Goal: Information Seeking & Learning: Understand process/instructions

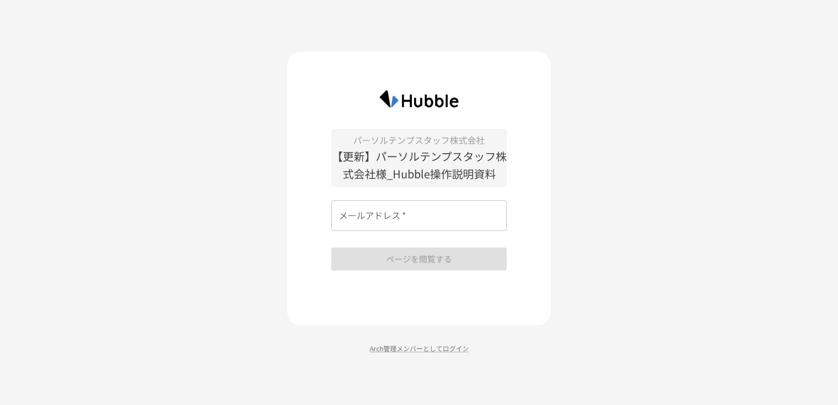
click at [349, 212] on input "メールアドレス   *" at bounding box center [419, 215] width 176 height 31
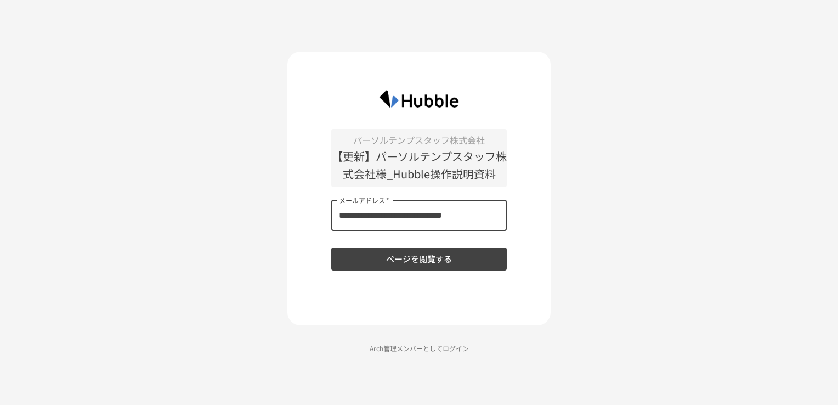
type input "**********"
click at [394, 252] on button "ページを閲覧する" at bounding box center [419, 258] width 176 height 23
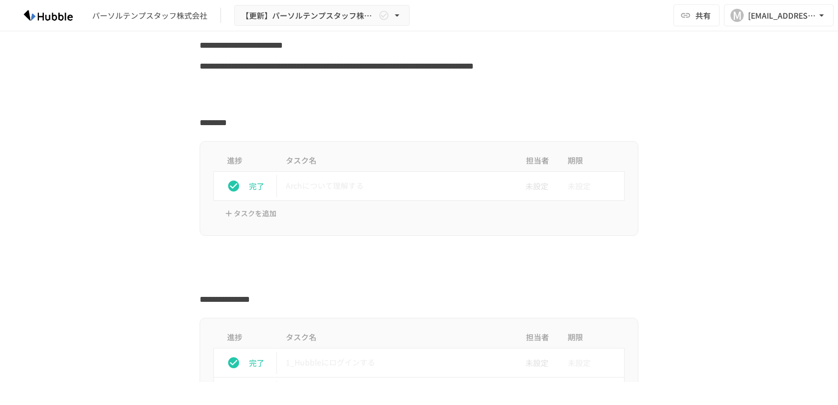
scroll to position [165, 0]
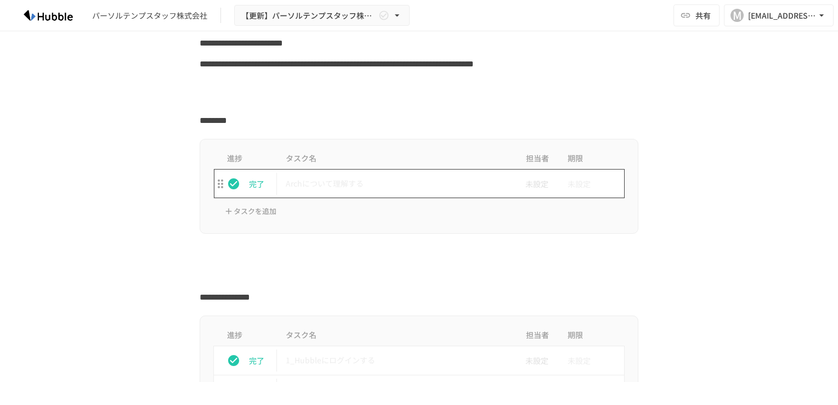
click at [321, 183] on p "Archについて理解する" at bounding box center [396, 184] width 221 height 14
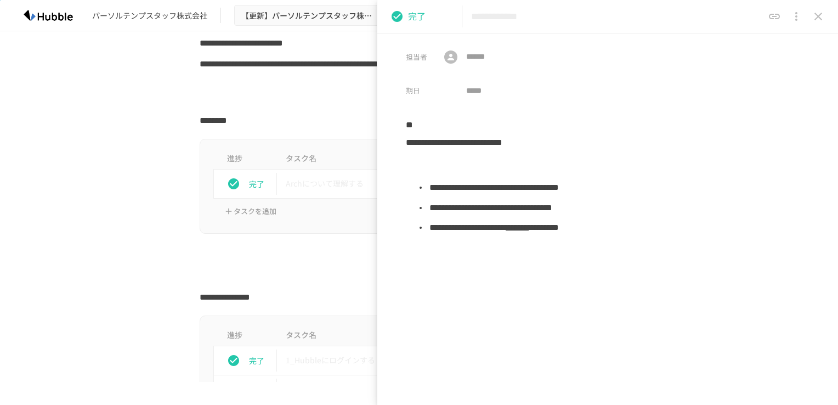
click at [97, 166] on div "進捗 タスク名 担当者 期限 完了 Archについて理解する 未設定 未設定 タスクを追加" at bounding box center [418, 186] width 669 height 95
click at [815, 19] on icon "close drawer" at bounding box center [818, 16] width 13 height 13
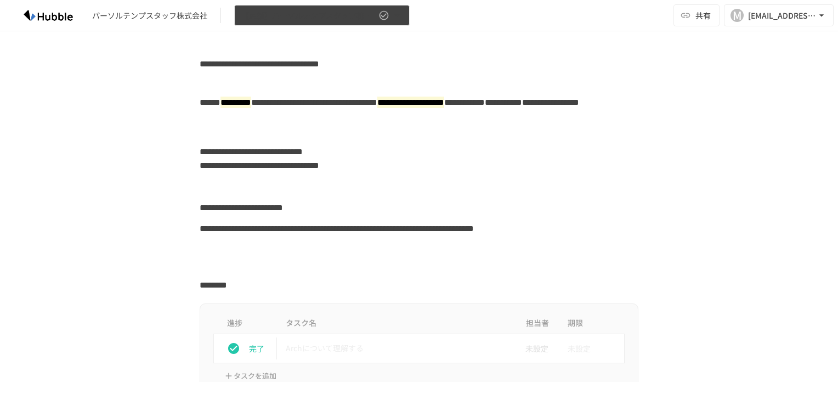
click at [396, 12] on icon "button" at bounding box center [397, 15] width 11 height 11
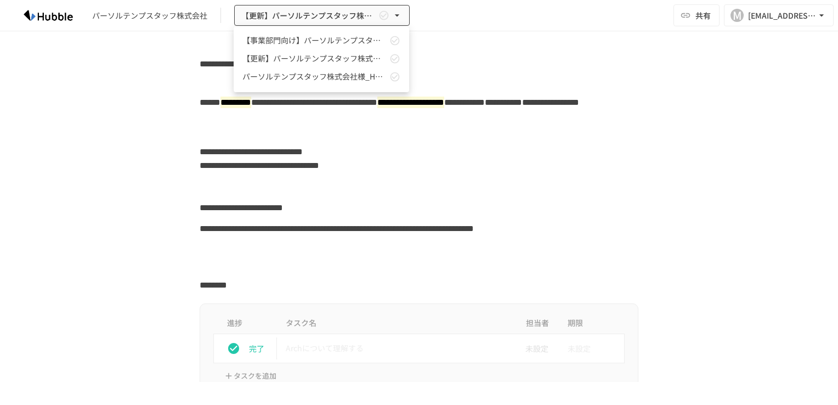
click at [483, 167] on div at bounding box center [419, 202] width 838 height 405
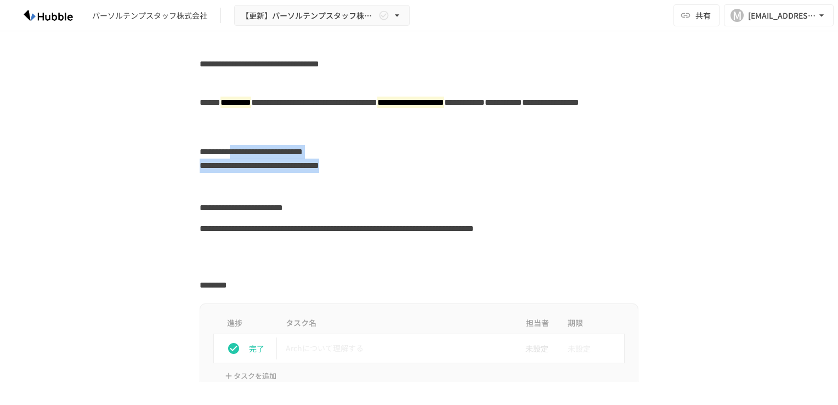
drag, startPoint x: 273, startPoint y: 156, endPoint x: 542, endPoint y: 174, distance: 269.4
click at [542, 174] on div "**********" at bounding box center [419, 158] width 439 height 35
click at [371, 205] on div "**********" at bounding box center [419, 208] width 439 height 21
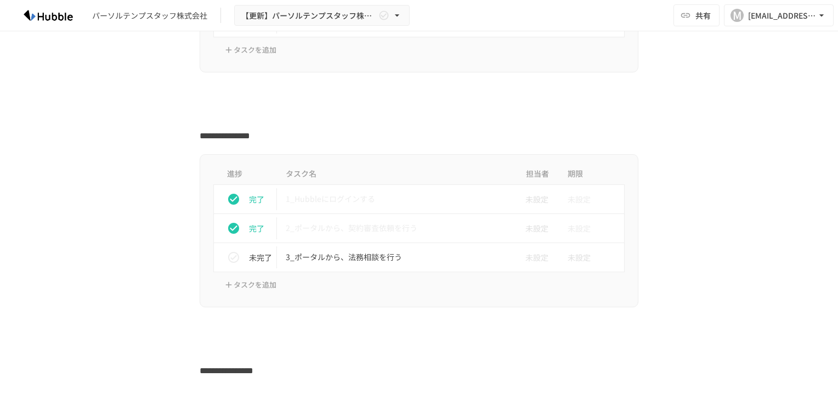
scroll to position [329, 0]
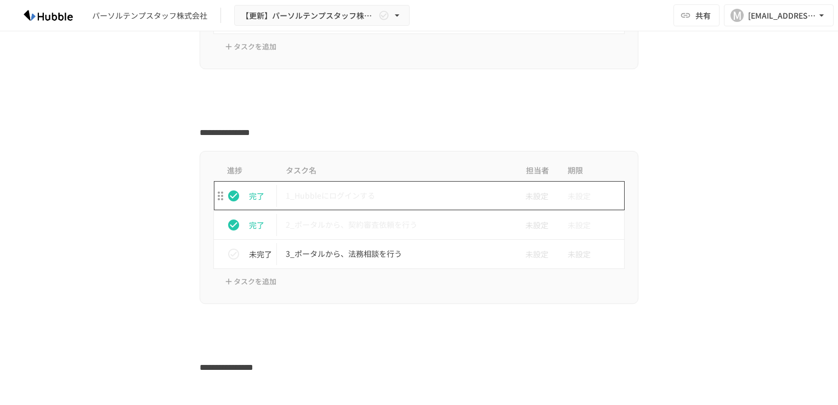
click at [354, 201] on p "1_Hubbleにログインする" at bounding box center [396, 196] width 221 height 14
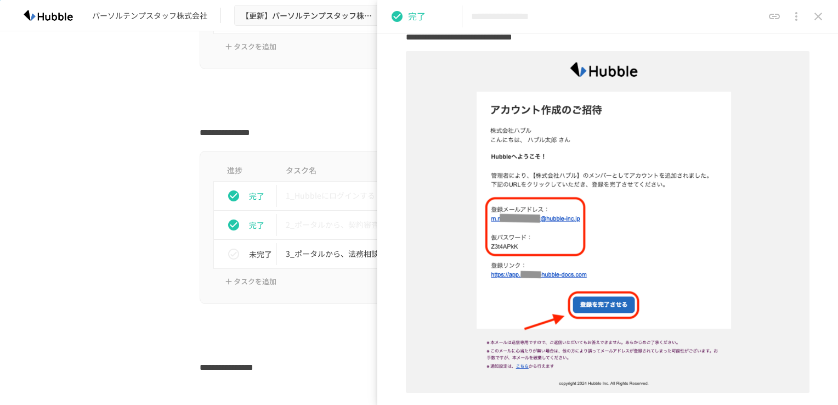
scroll to position [165, 0]
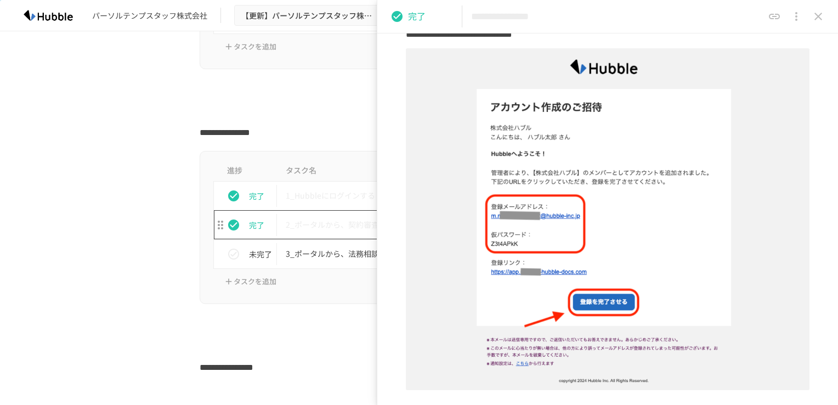
click at [314, 228] on p "2_ポータルから、契約審査依頼を行う" at bounding box center [396, 225] width 221 height 14
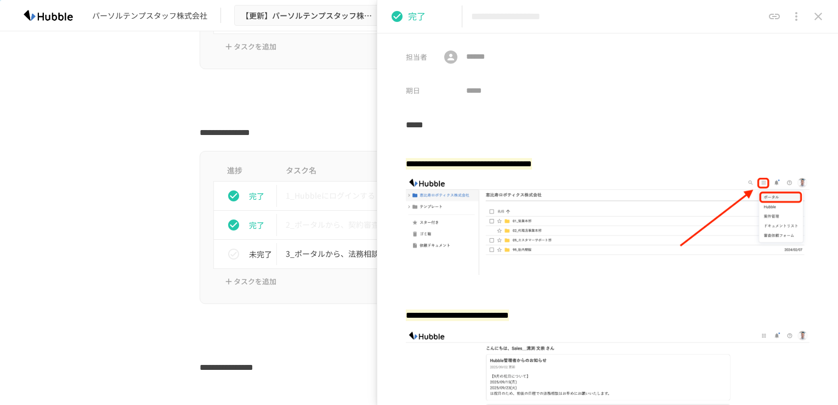
scroll to position [165, 0]
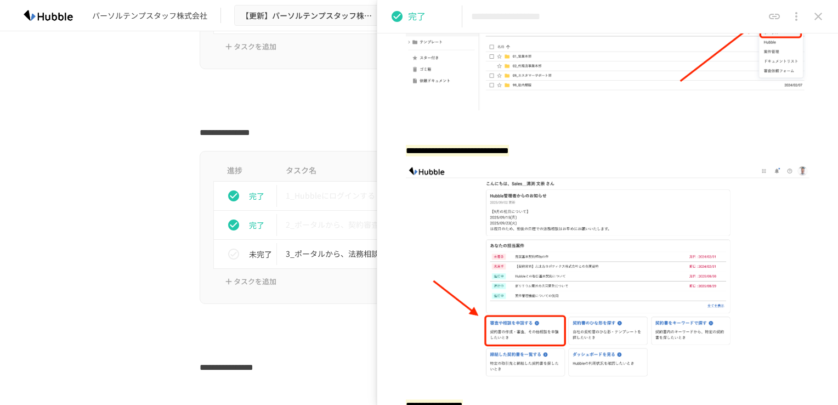
click at [154, 228] on div "進捗 タスク名 担当者 期限 完了 1_Hubbleにログインする 未設定 未設定 完了 2_ポータルから、契約審査依頼を行う 未設定 未設定 未完了 3_ポ…" at bounding box center [418, 227] width 669 height 153
click at [825, 10] on button "close drawer" at bounding box center [819, 16] width 22 height 22
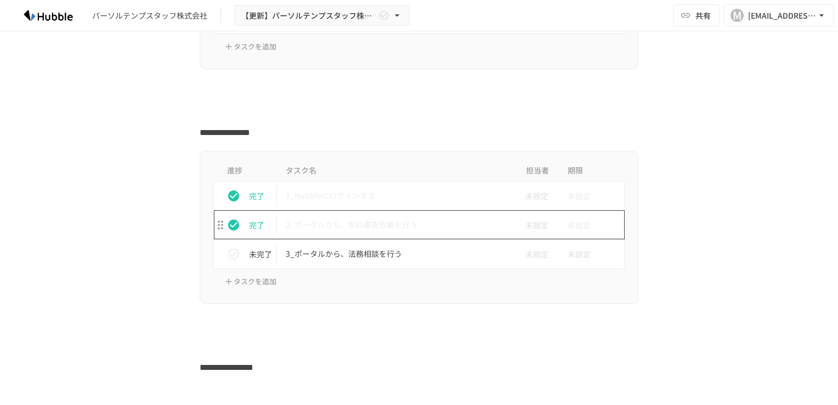
click at [360, 219] on p "2_ポータルから、契約審査依頼を行う" at bounding box center [396, 225] width 221 height 14
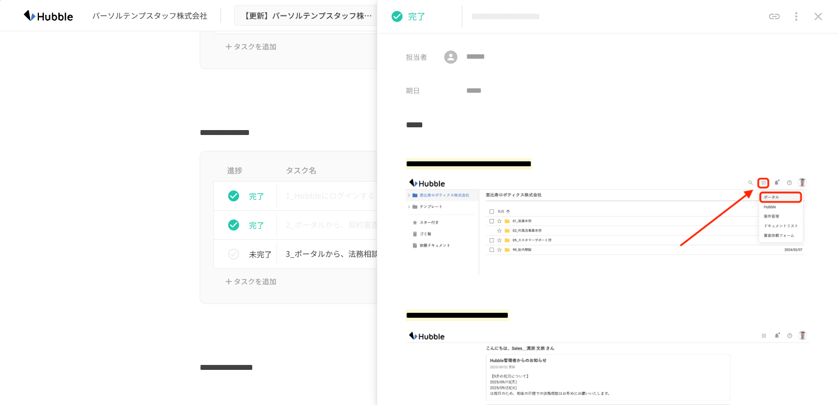
click at [127, 284] on div "進捗 タスク名 担当者 期限 完了 1_Hubbleにログインする 未設定 未設定 完了 2_ポータルから、契約審査依頼を行う 未設定 未設定 未完了 3_ポ…" at bounding box center [418, 227] width 669 height 153
